Goal: Task Accomplishment & Management: Complete application form

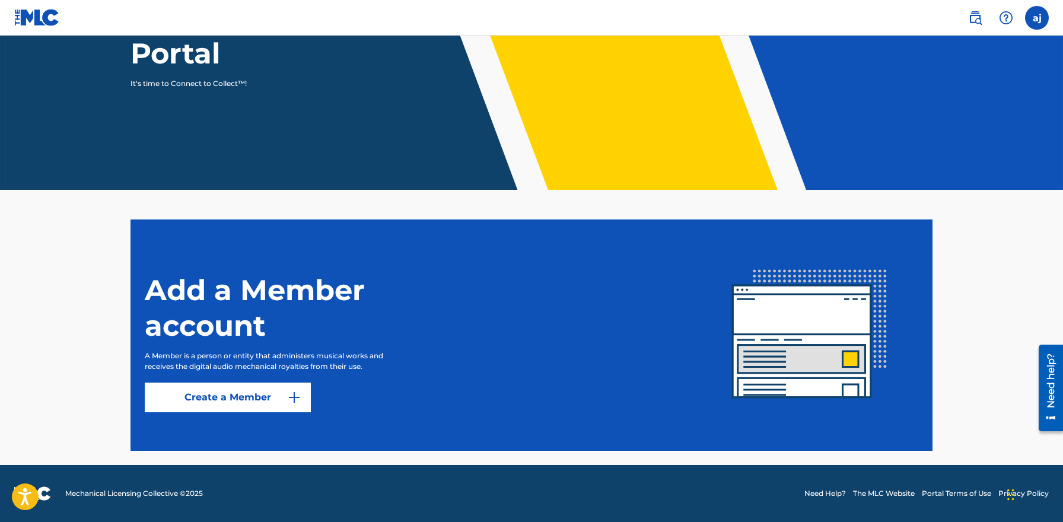
click at [1044, 17] on label at bounding box center [1037, 18] width 24 height 24
click at [1037, 18] on input "aj [PERSON_NAME] [PERSON_NAME][EMAIL_ADDRESS][DOMAIN_NAME] Notification Prefere…" at bounding box center [1037, 18] width 0 height 0
click at [527, 114] on header "Welcome to The MLC Portal It's time to Connect to Collect™!" at bounding box center [531, 34] width 1063 height 312
click at [228, 405] on link "Create a Member" at bounding box center [228, 398] width 166 height 30
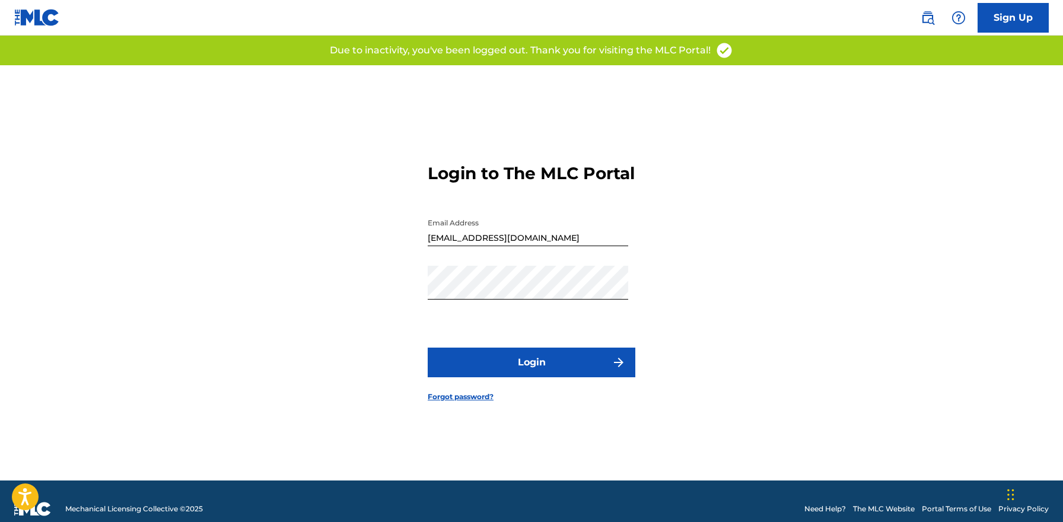
click at [537, 372] on button "Login" at bounding box center [532, 363] width 208 height 30
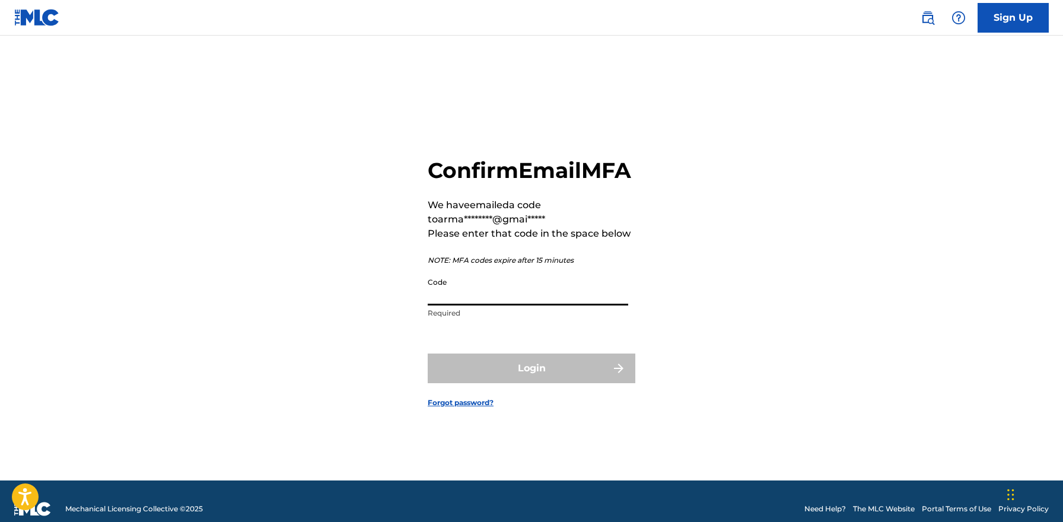
click at [464, 293] on input "Code" at bounding box center [528, 289] width 200 height 34
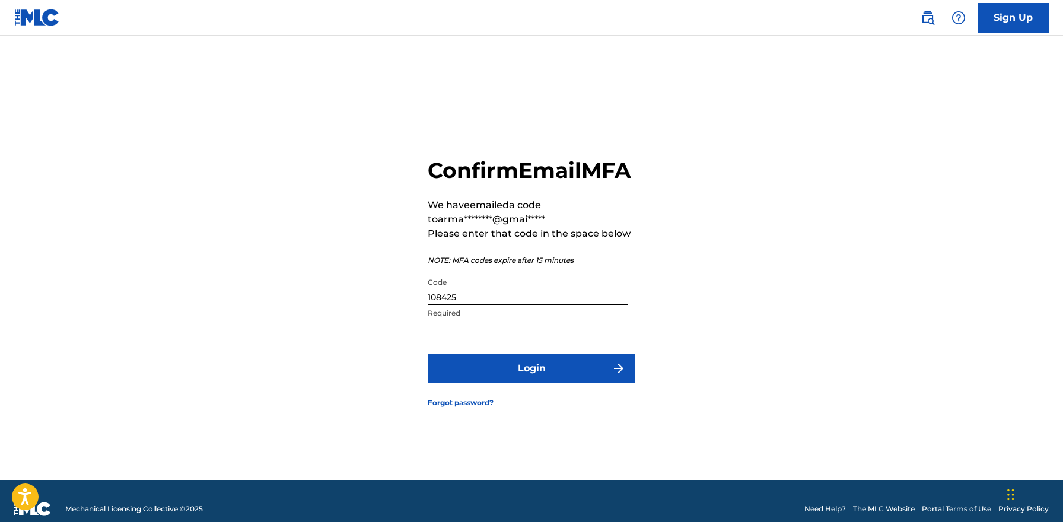
type input "108425"
click at [549, 377] on button "Login" at bounding box center [532, 369] width 208 height 30
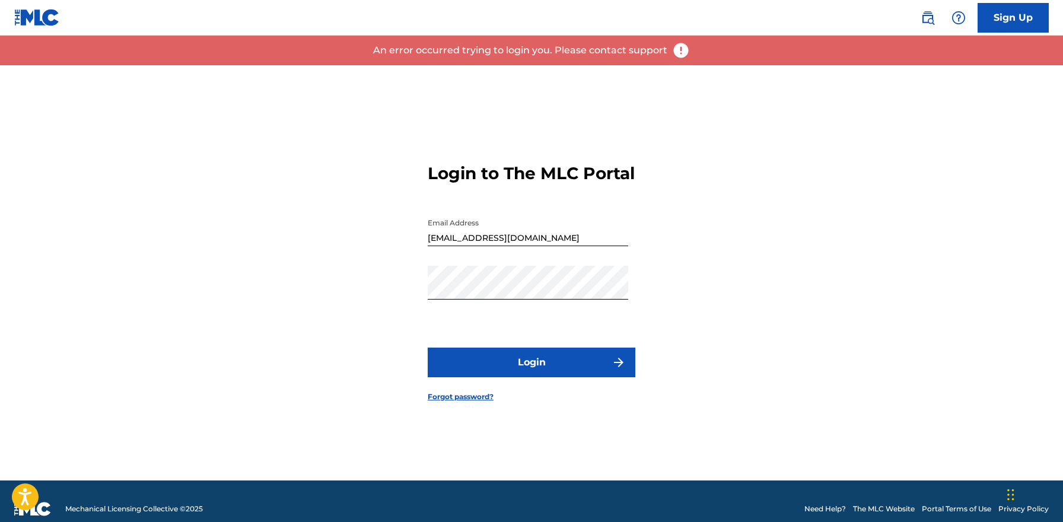
click at [546, 370] on button "Login" at bounding box center [532, 363] width 208 height 30
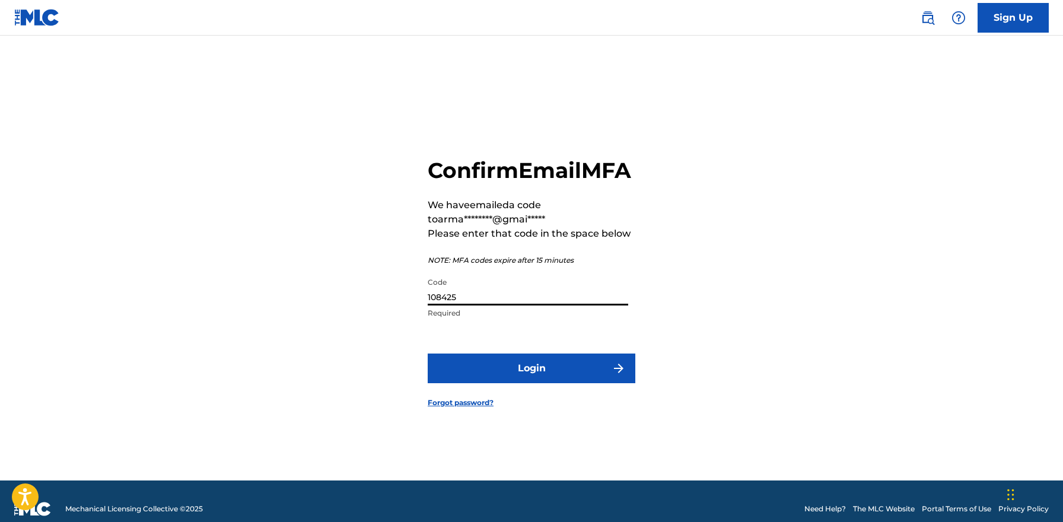
drag, startPoint x: 493, startPoint y: 307, endPoint x: 323, endPoint y: 284, distance: 171.8
click at [428, 284] on input "108425" at bounding box center [528, 289] width 200 height 34
type input "259220"
click at [541, 374] on button "Login" at bounding box center [532, 369] width 208 height 30
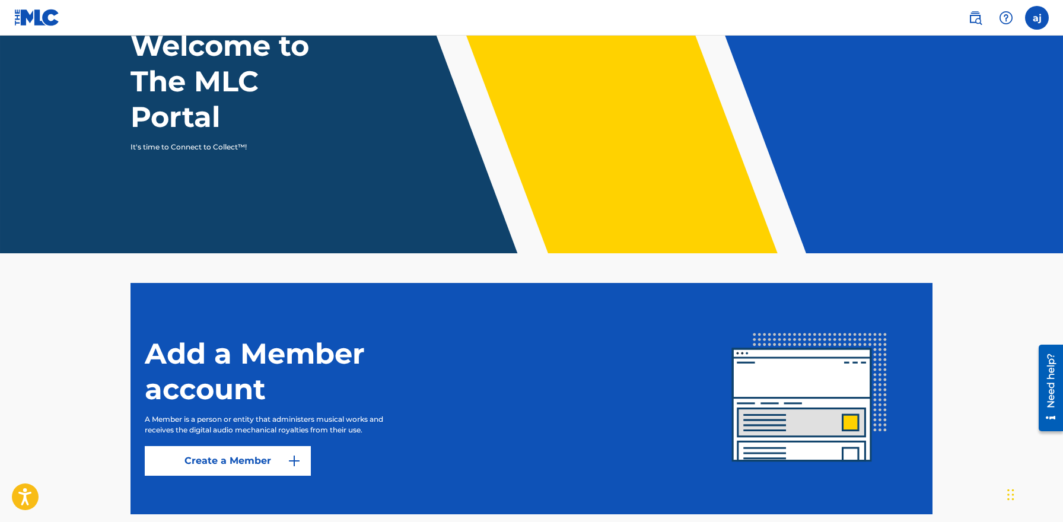
scroll to position [158, 0]
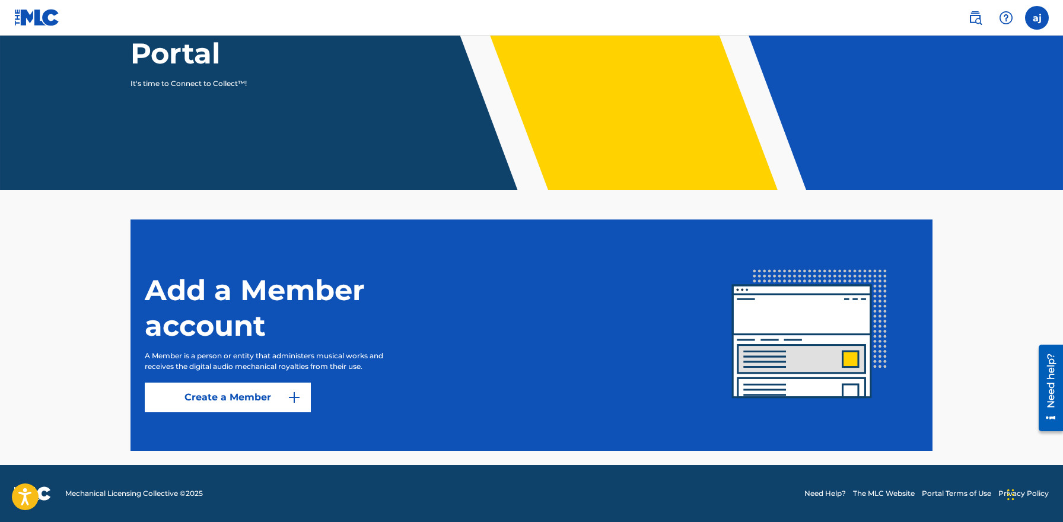
click at [206, 394] on link "Create a Member" at bounding box center [228, 398] width 166 height 30
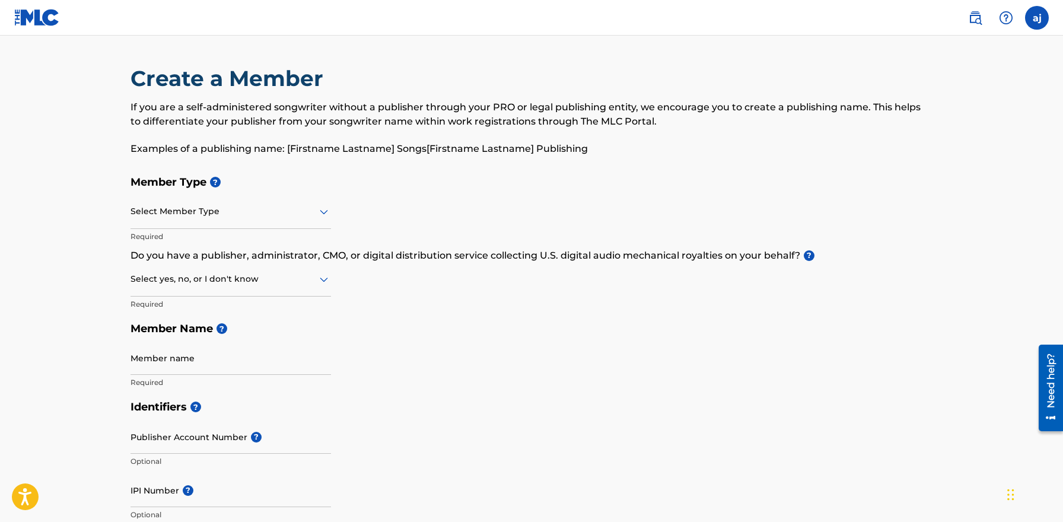
click at [278, 208] on div at bounding box center [230, 211] width 200 height 15
click at [319, 191] on h5 "Member Type ?" at bounding box center [531, 183] width 802 height 26
click at [1033, 9] on label at bounding box center [1037, 18] width 24 height 24
click at [1037, 18] on input "aj [PERSON_NAME] [PERSON_NAME][EMAIL_ADDRESS][DOMAIN_NAME] Notification Prefere…" at bounding box center [1037, 18] width 0 height 0
click at [919, 142] on div "Notification Preferences Profile Log out" at bounding box center [974, 147] width 147 height 79
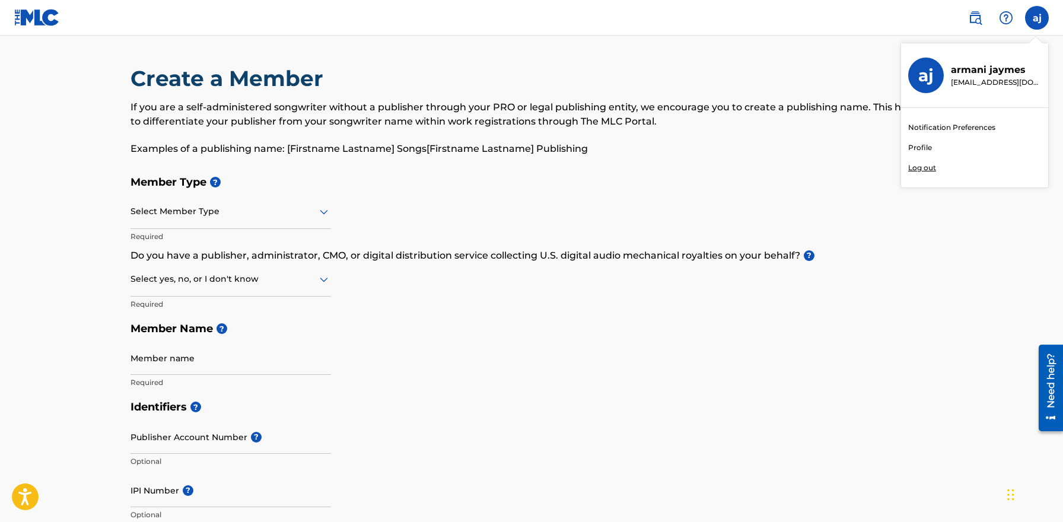
click at [1037, 18] on input "aj [PERSON_NAME] [PERSON_NAME][EMAIL_ADDRESS][DOMAIN_NAME] Notification Prefere…" at bounding box center [1037, 18] width 0 height 0
click at [918, 146] on link "Profile" at bounding box center [920, 147] width 24 height 11
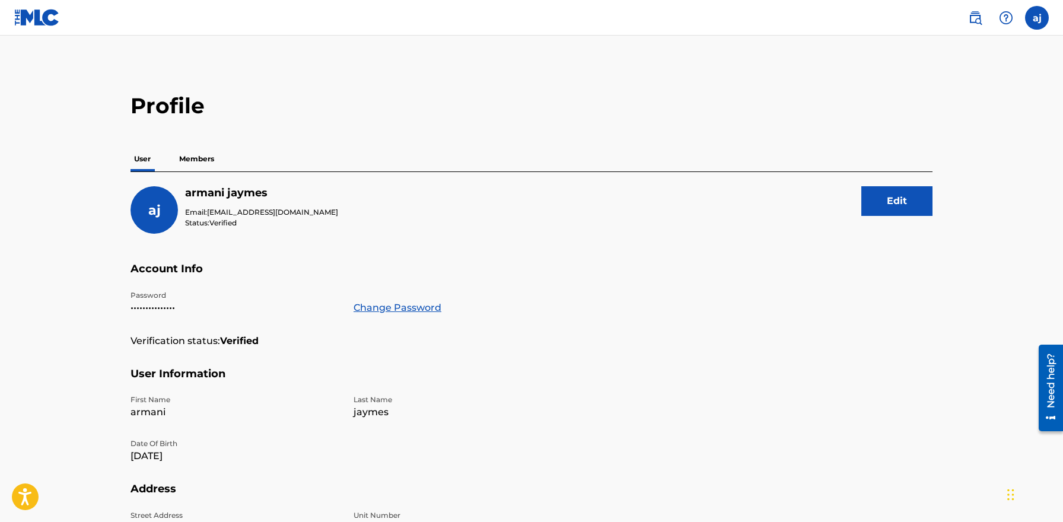
click at [198, 154] on p "Members" at bounding box center [197, 159] width 42 height 25
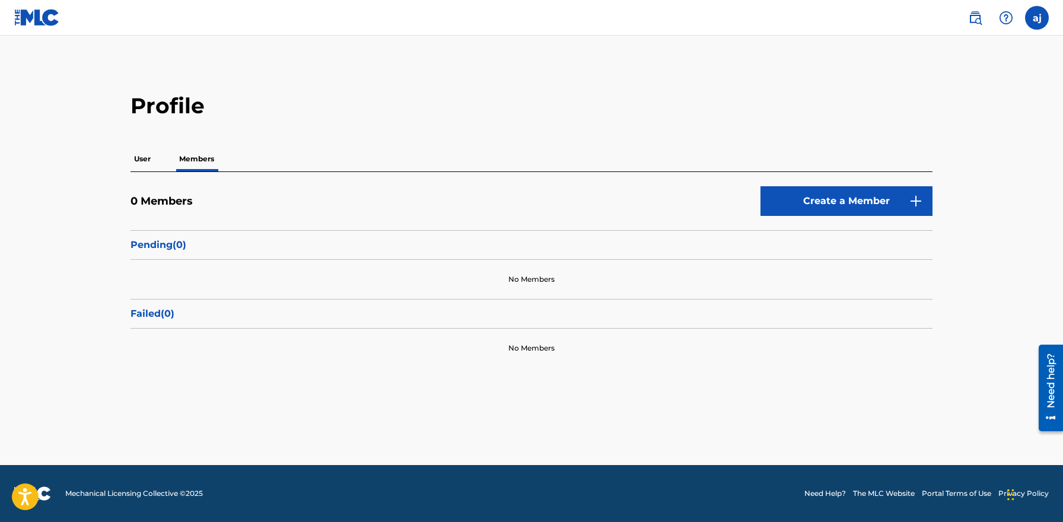
click at [145, 159] on p "User" at bounding box center [142, 159] width 24 height 25
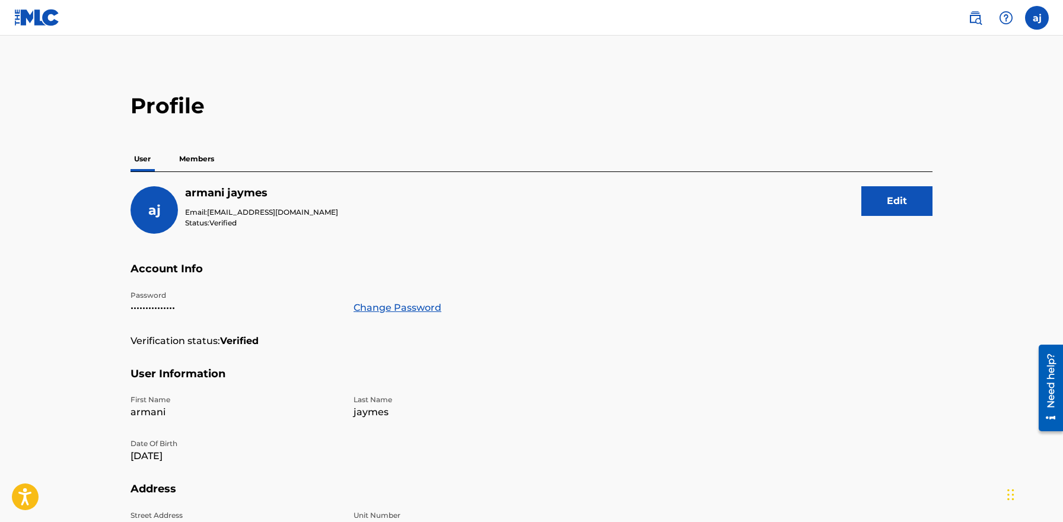
click at [52, 22] on img at bounding box center [37, 17] width 46 height 17
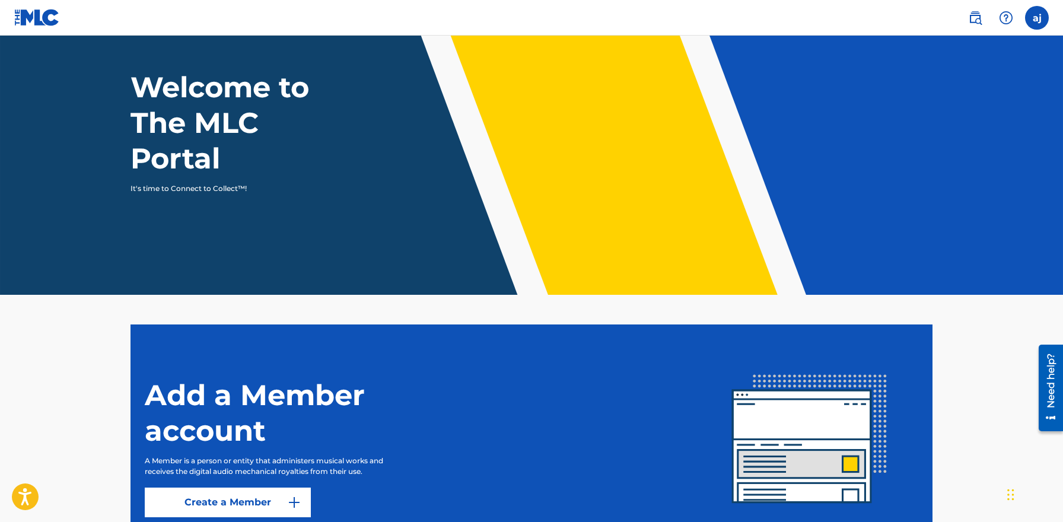
scroll to position [158, 0]
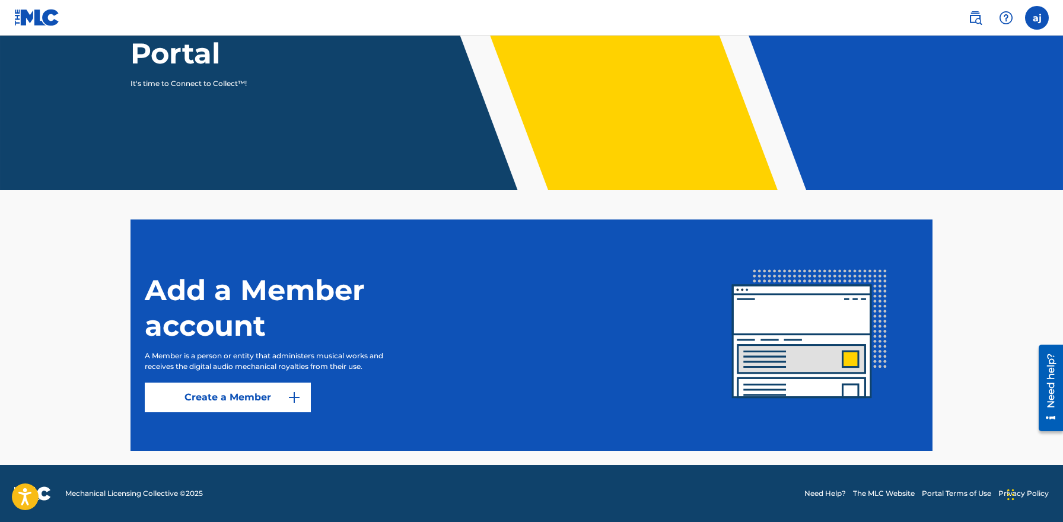
click at [1049, 19] on nav "aj aj armani jaymes armanidepaul@gmail.com Notification Preferences Profile Log…" at bounding box center [531, 18] width 1063 height 36
click at [1039, 19] on label at bounding box center [1037, 18] width 24 height 24
click at [1037, 18] on input "aj [PERSON_NAME] [PERSON_NAME][EMAIL_ADDRESS][DOMAIN_NAME] Notification Prefere…" at bounding box center [1037, 18] width 0 height 0
click at [85, 78] on header "Welcome to The MLC Portal It's time to Connect to Collect™!" at bounding box center [531, 34] width 1063 height 312
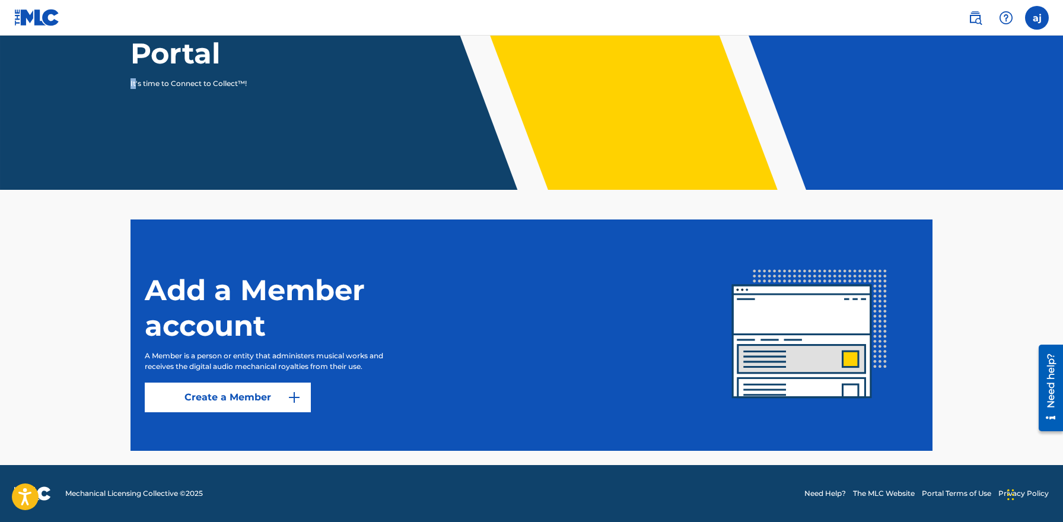
click at [85, 78] on header "Welcome to The MLC Portal It's time to Connect to Collect™!" at bounding box center [531, 34] width 1063 height 312
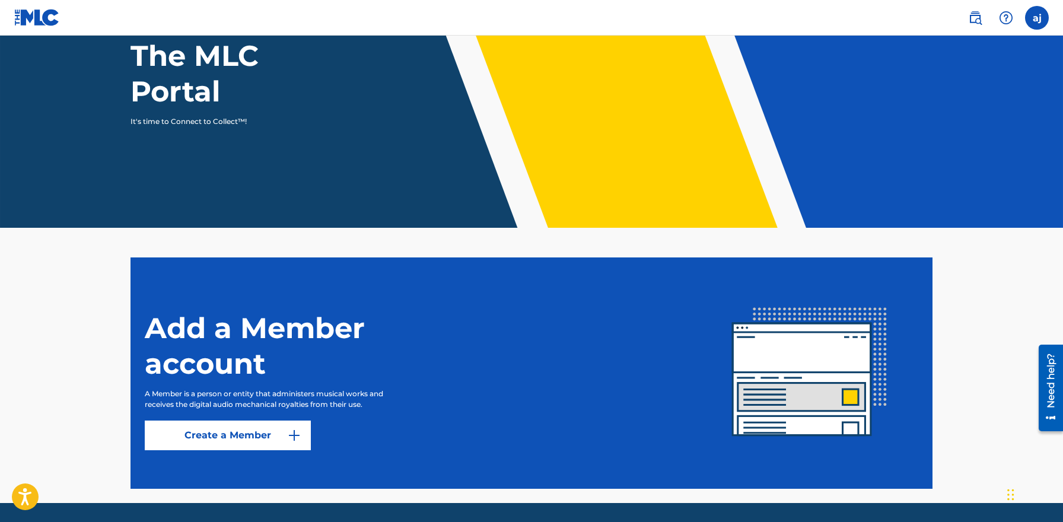
scroll to position [122, 0]
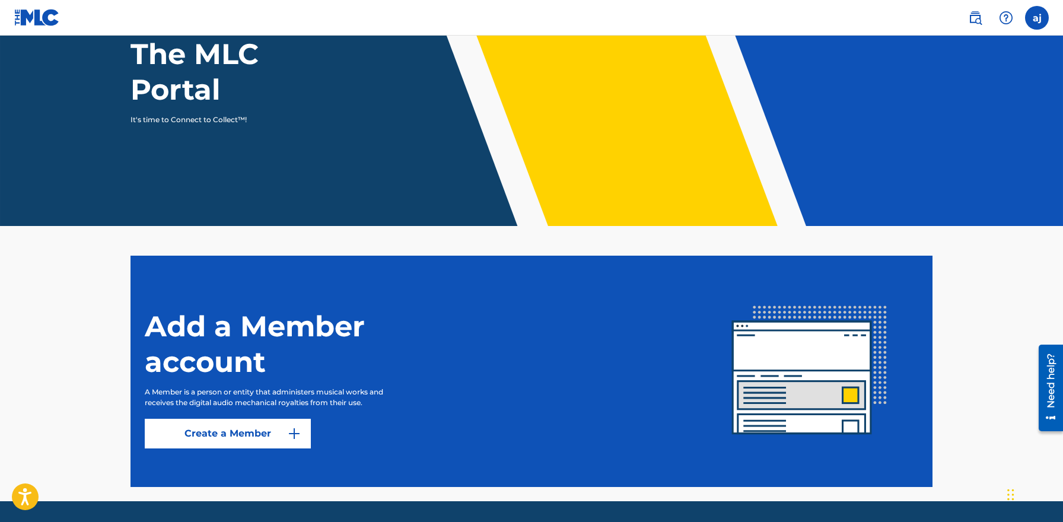
click at [199, 423] on link "Create a Member" at bounding box center [228, 434] width 166 height 30
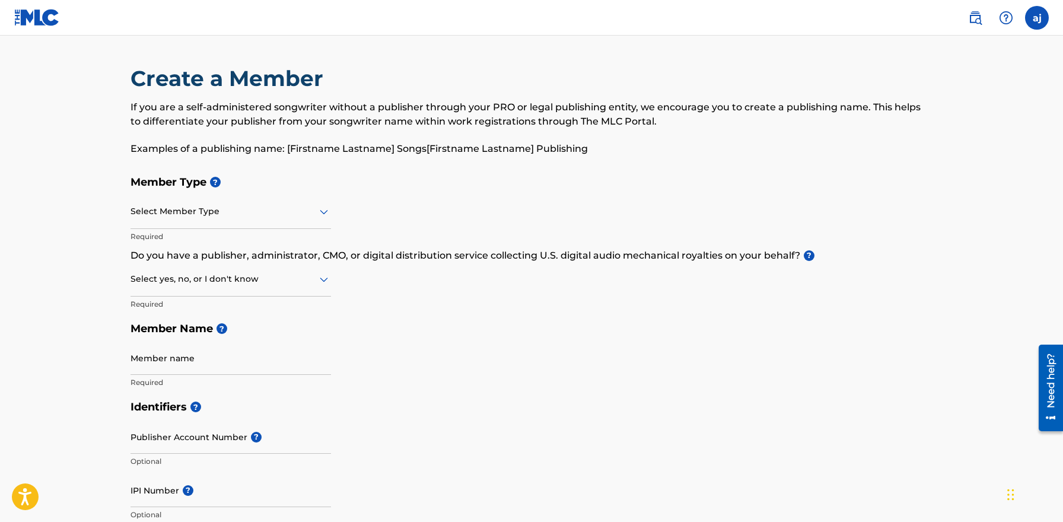
click at [254, 207] on div at bounding box center [230, 211] width 200 height 15
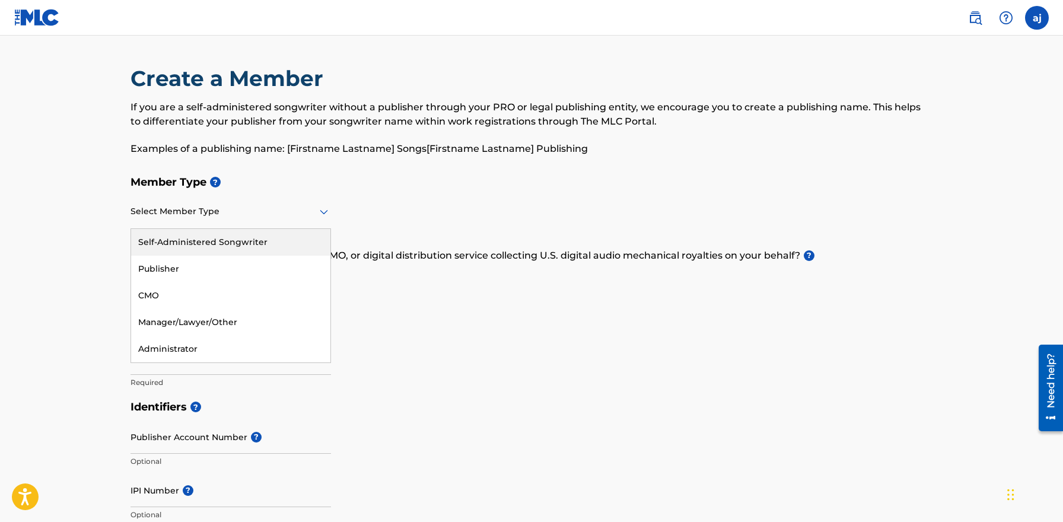
click at [244, 233] on div "Self-Administered Songwriter" at bounding box center [230, 242] width 199 height 27
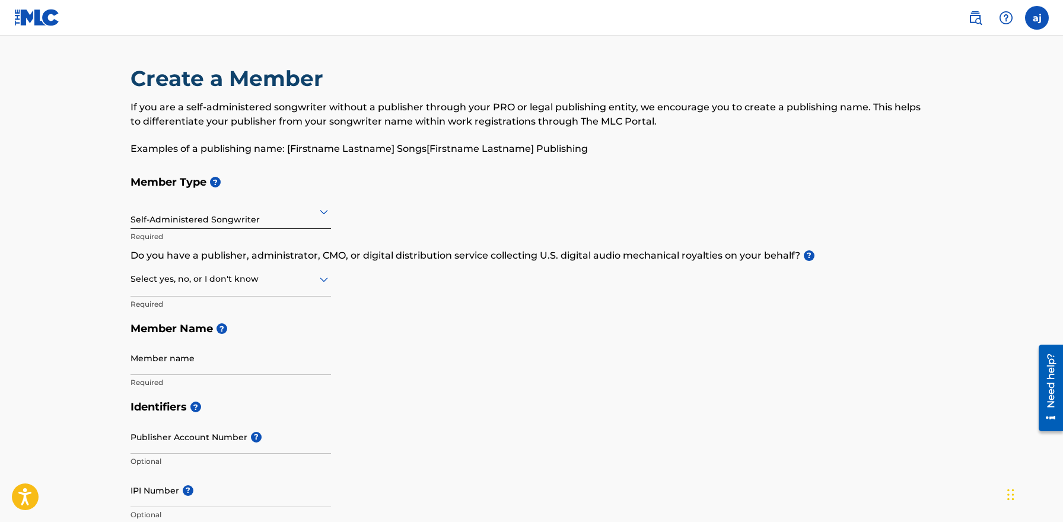
click at [241, 284] on div at bounding box center [230, 279] width 200 height 15
click at [231, 300] on div "Yes" at bounding box center [230, 310] width 199 height 27
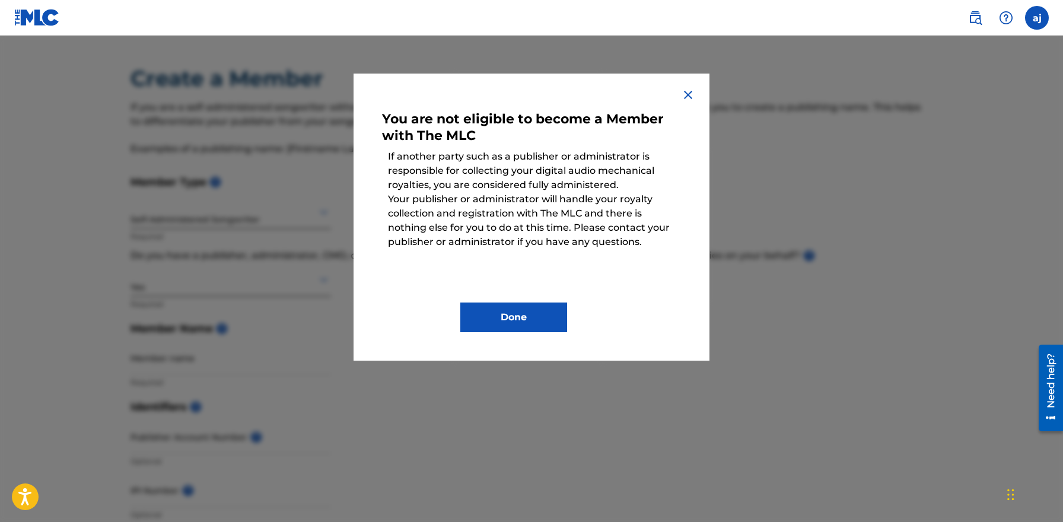
click at [689, 98] on img at bounding box center [688, 95] width 14 height 14
